Goal: Navigation & Orientation: Find specific page/section

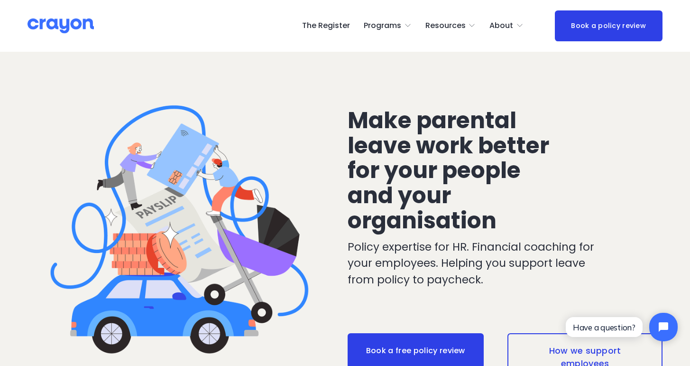
click at [343, 28] on link "The Register" at bounding box center [326, 25] width 48 height 15
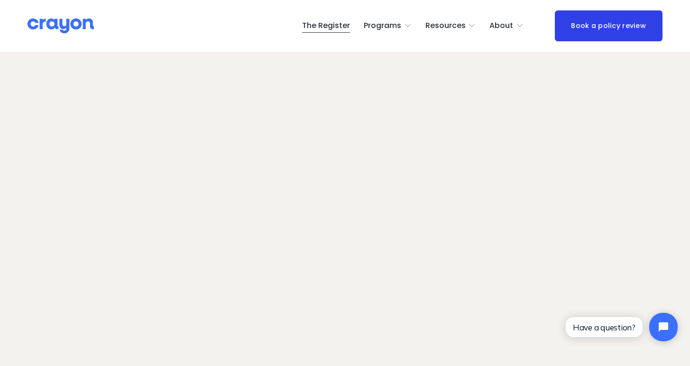
scroll to position [1, 0]
click at [0, 0] on span "Parent Hub" at bounding box center [0, 0] width 0 height 0
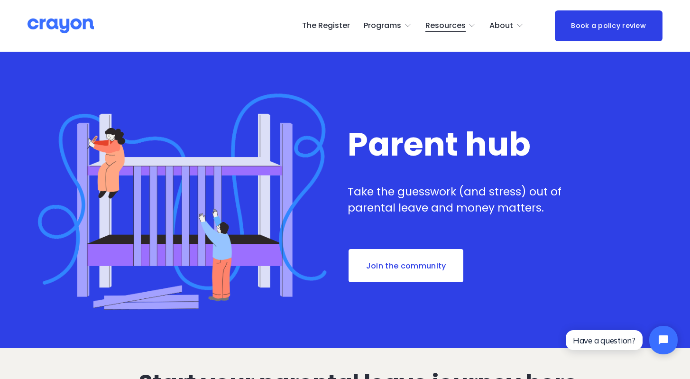
click at [340, 20] on link "The Register" at bounding box center [326, 25] width 48 height 15
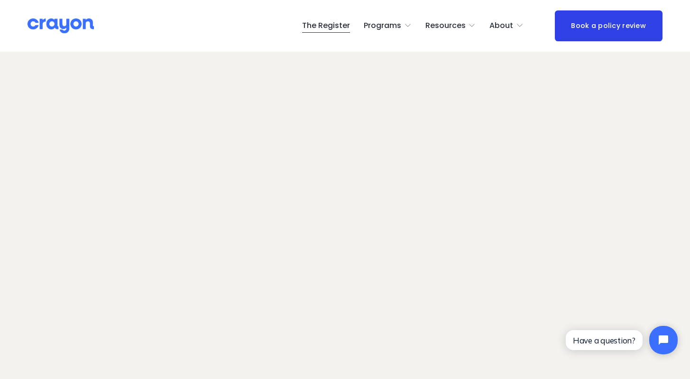
scroll to position [53, 0]
